Goal: Task Accomplishment & Management: Manage account settings

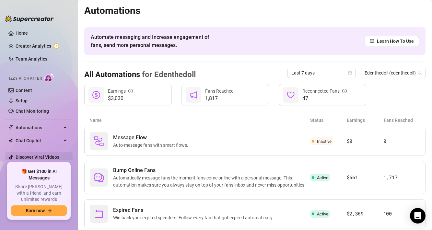
scroll to position [12, 0]
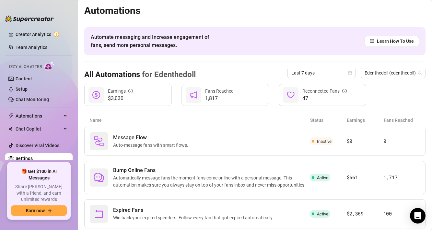
click at [33, 157] on link "Settings" at bounding box center [24, 158] width 17 height 5
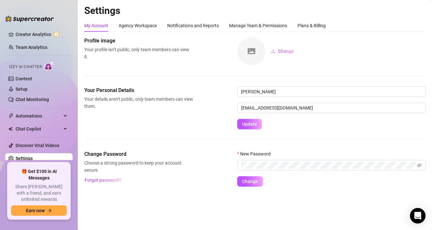
click at [33, 157] on link "Settings" at bounding box center [24, 158] width 17 height 5
click at [250, 24] on div "Manage Team & Permissions" at bounding box center [258, 25] width 58 height 7
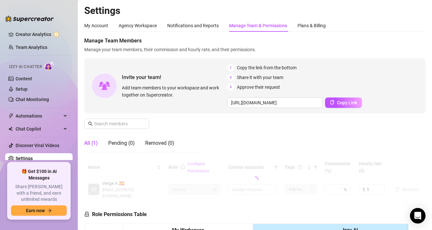
click at [250, 24] on div "Manage Team & Permissions" at bounding box center [258, 25] width 58 height 7
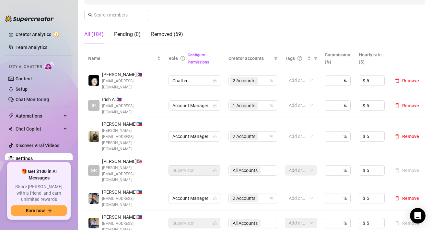
scroll to position [110, 0]
click at [257, 76] on div "2 Accounts" at bounding box center [245, 80] width 30 height 9
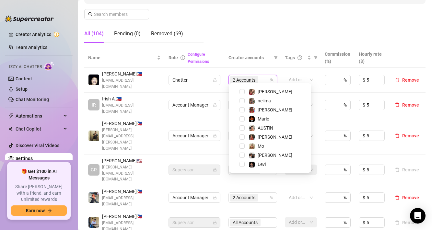
scroll to position [0, 0]
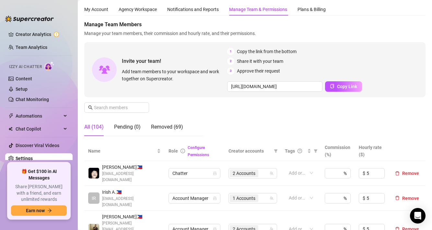
scroll to position [17, 0]
click at [116, 111] on span at bounding box center [116, 107] width 65 height 10
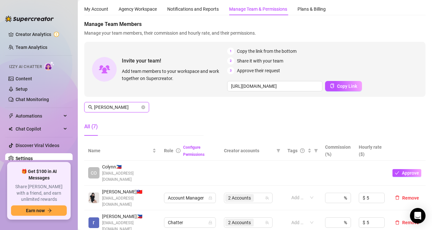
type input "[PERSON_NAME]"
